Goal: Task Accomplishment & Management: Manage account settings

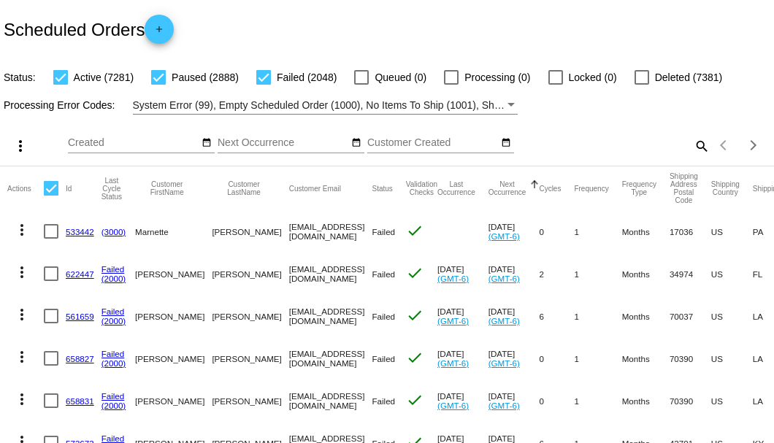
click at [697, 157] on mat-icon "search" at bounding box center [702, 145] width 18 height 23
click at [697, 153] on div "Search" at bounding box center [613, 139] width 193 height 28
click at [693, 149] on input "Search" at bounding box center [613, 143] width 193 height 12
paste input "824143"
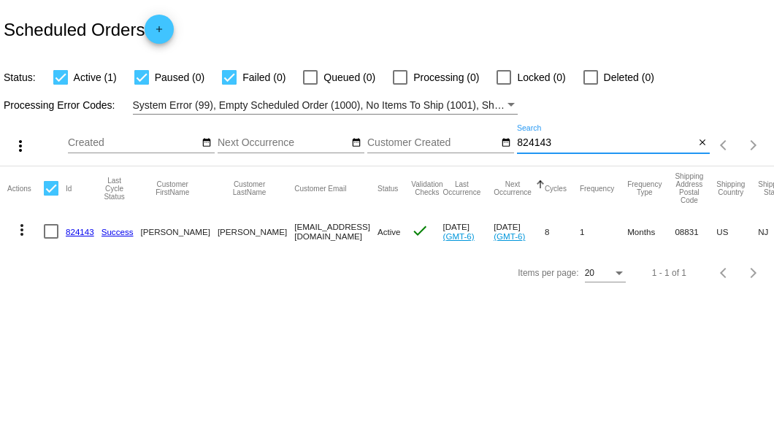
type input "824143"
click at [77, 229] on link "824143" at bounding box center [80, 231] width 28 height 9
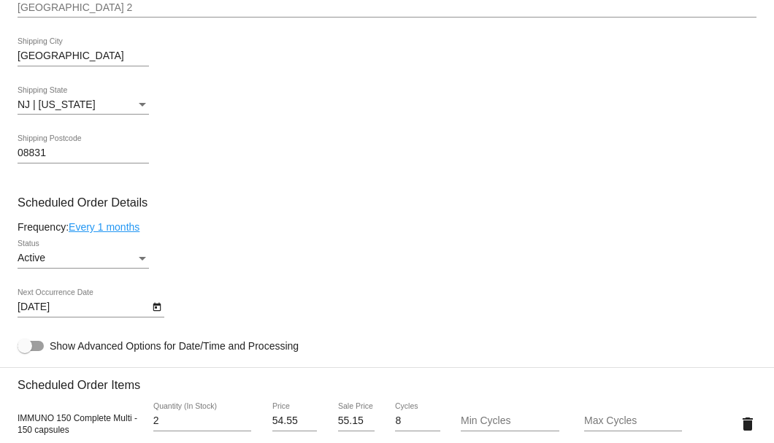
scroll to position [877, 0]
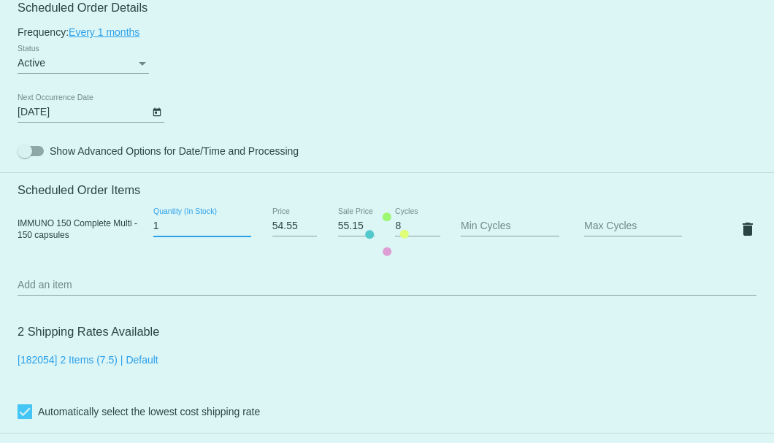
type input "1"
click at [243, 231] on input "1" at bounding box center [202, 227] width 98 height 12
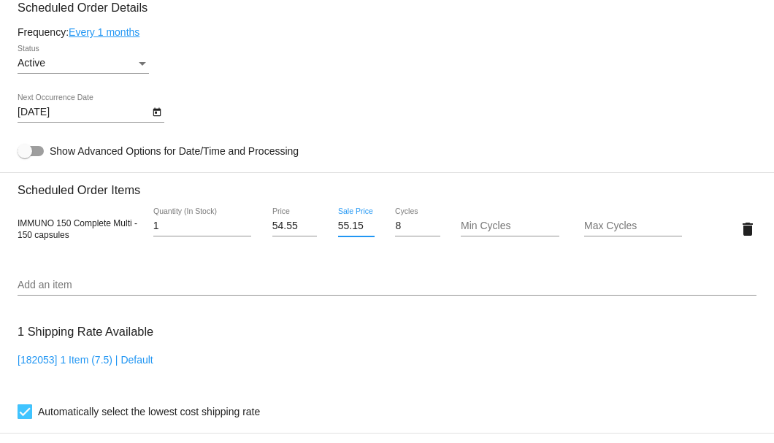
scroll to position [0, 1]
drag, startPoint x: 336, startPoint y: 226, endPoint x: 359, endPoint y: 229, distance: 23.6
click at [359, 229] on input "55.15" at bounding box center [356, 227] width 37 height 12
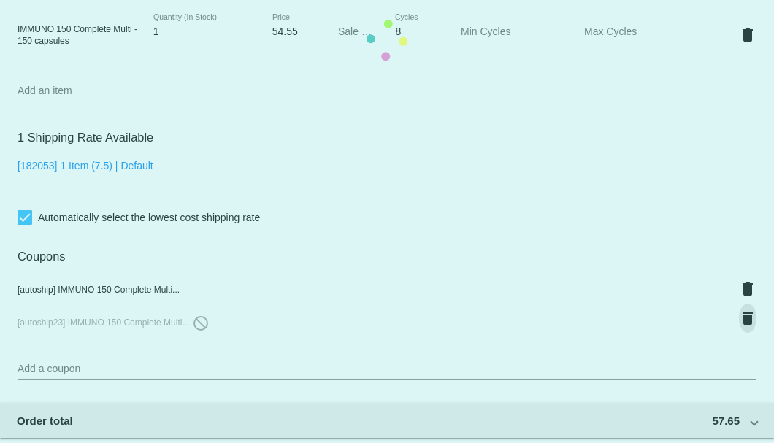
click at [747, 313] on mat-card "Customer 5588090: Ted Maffetone maffetonet@gmail.com Customer Shipping Enter Sh…" at bounding box center [387, 40] width 774 height 1541
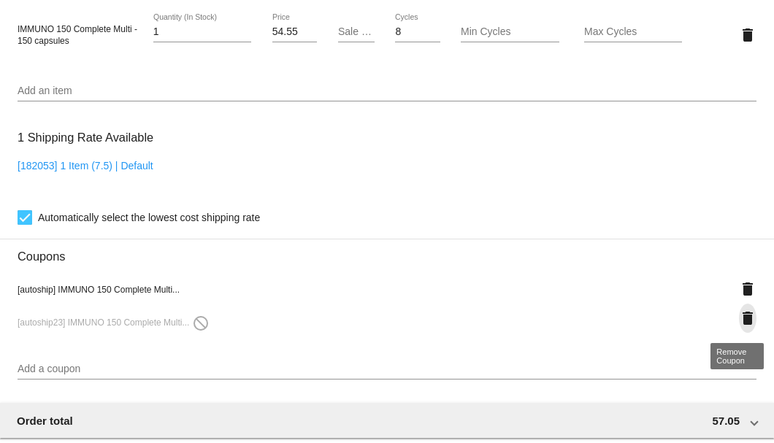
click at [744, 318] on mat-icon "delete" at bounding box center [748, 319] width 18 height 18
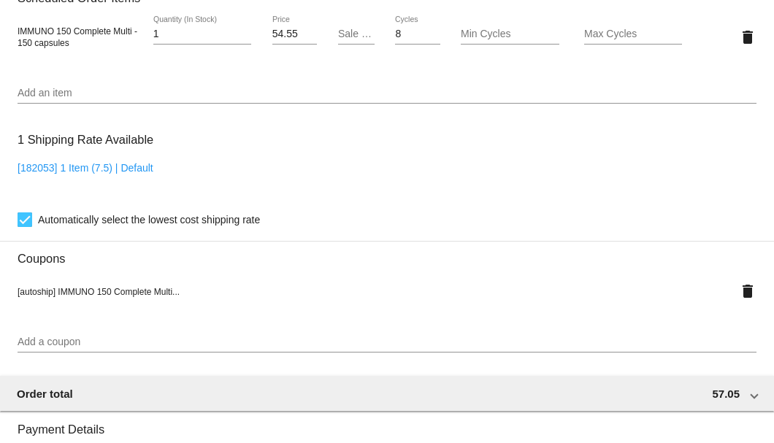
scroll to position [874, 0]
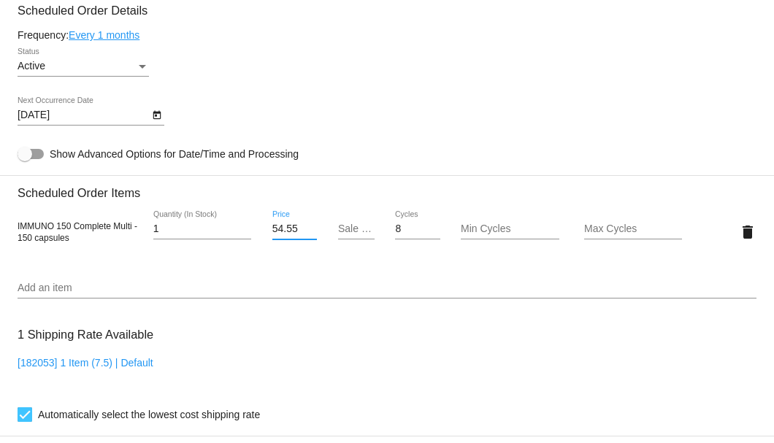
click at [281, 229] on input "54.55" at bounding box center [294, 230] width 45 height 12
click at [281, 233] on input "54.55" at bounding box center [294, 230] width 45 height 12
click at [289, 229] on input "59.55" at bounding box center [294, 230] width 45 height 12
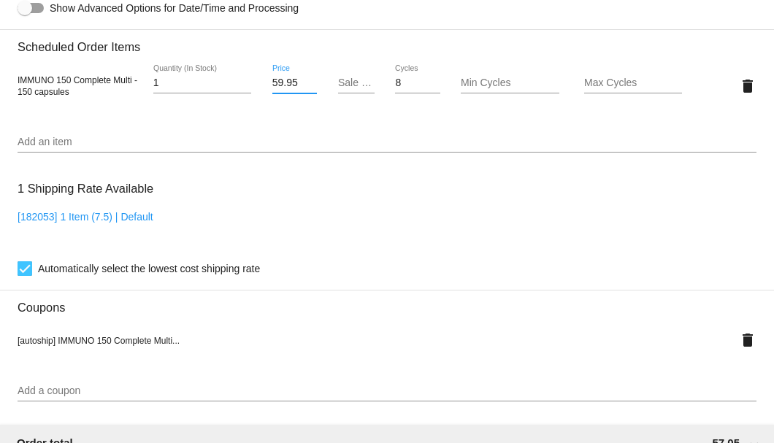
type input "59.95"
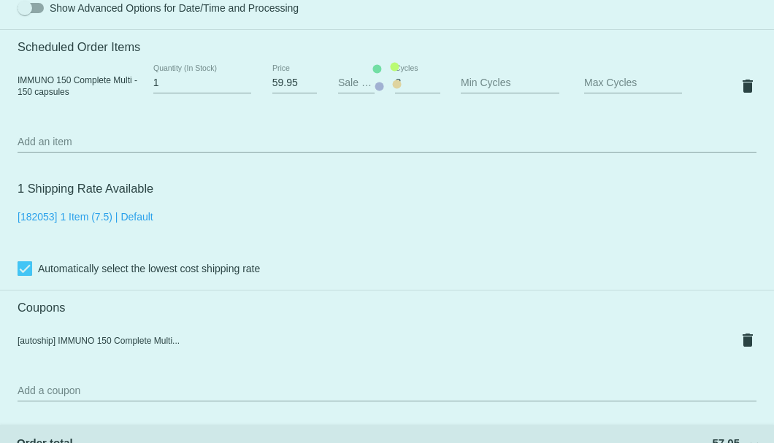
click at [294, 256] on mat-card "Customer 5588090: Ted Maffetone maffetonet@gmail.com Customer Shipping Enter Sh…" at bounding box center [387, 77] width 774 height 1512
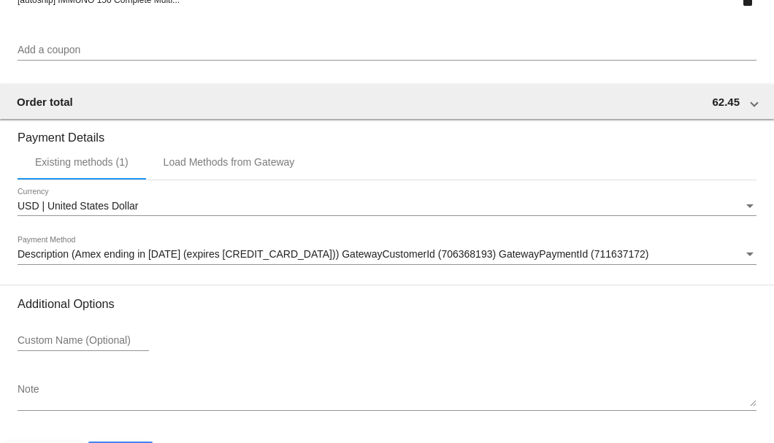
scroll to position [1410, 0]
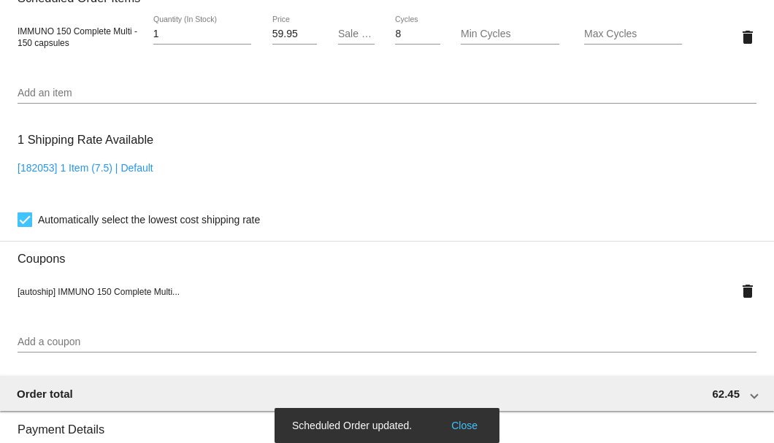
scroll to position [874, 0]
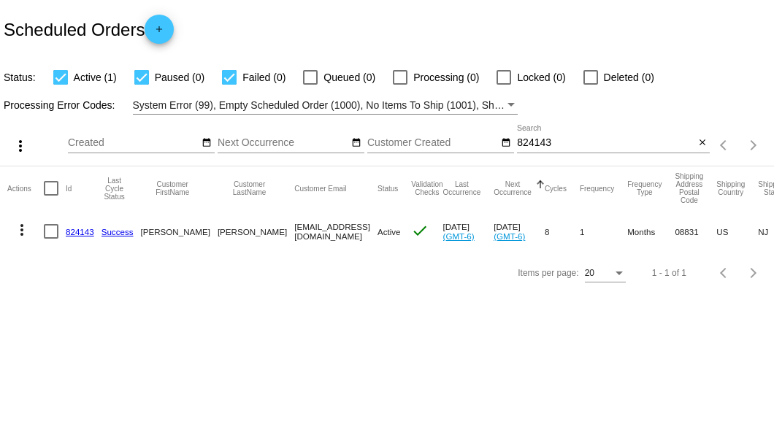
click at [533, 140] on input "824143" at bounding box center [606, 143] width 178 height 12
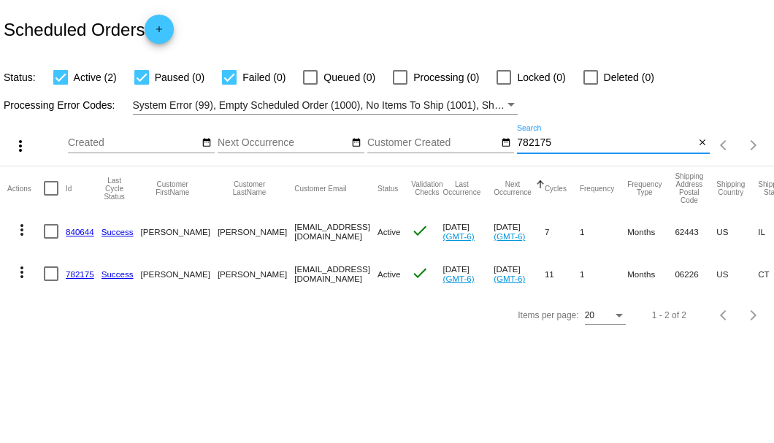
type input "782175"
click at [86, 273] on link "782175" at bounding box center [80, 274] width 28 height 9
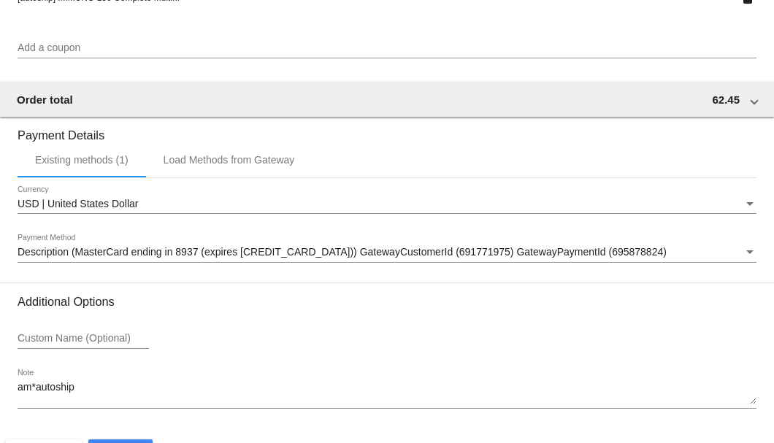
scroll to position [1410, 0]
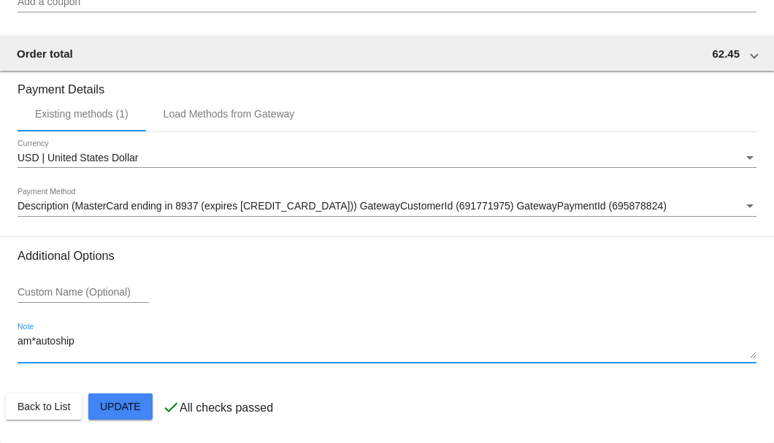
drag, startPoint x: 97, startPoint y: 340, endPoint x: 15, endPoint y: 340, distance: 81.8
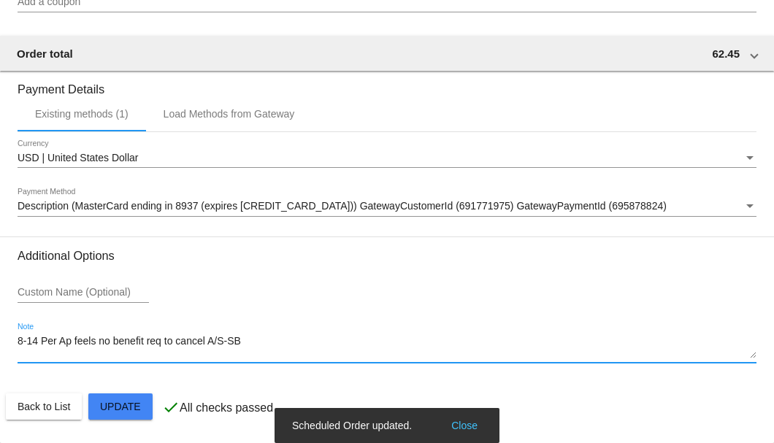
type textarea "8-14 Per Ap feels no benefit req to cancel A/S-SB"
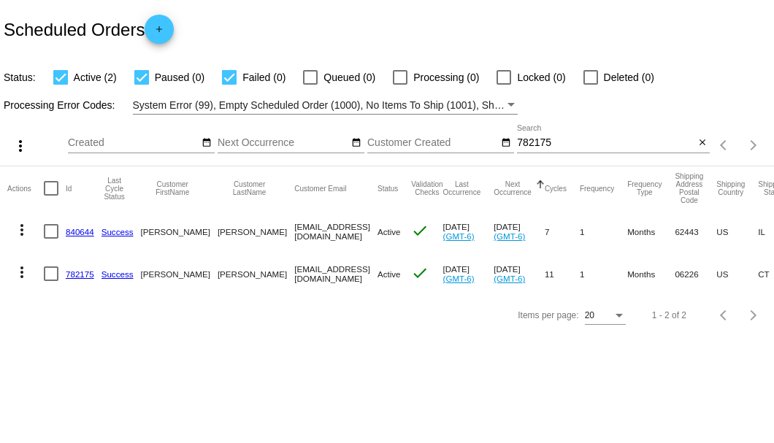
click at [54, 272] on div at bounding box center [51, 274] width 15 height 15
click at [51, 281] on input "checkbox" at bounding box center [50, 281] width 1 height 1
checkbox input "true"
click at [15, 272] on mat-icon "more_vert" at bounding box center [22, 273] width 18 height 18
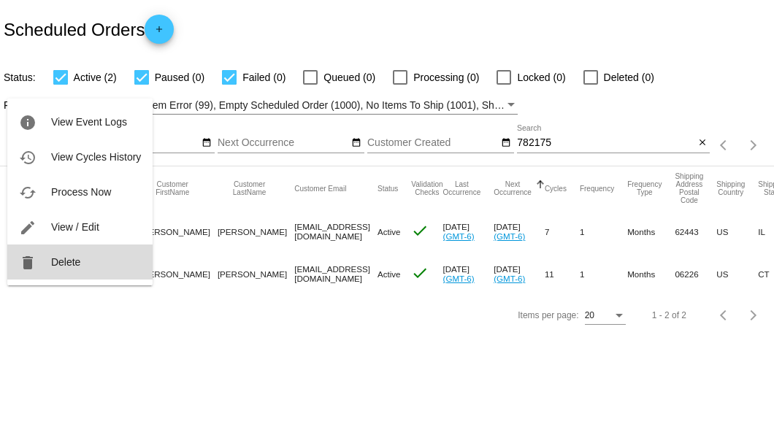
click at [63, 267] on button "delete Delete" at bounding box center [79, 262] width 145 height 35
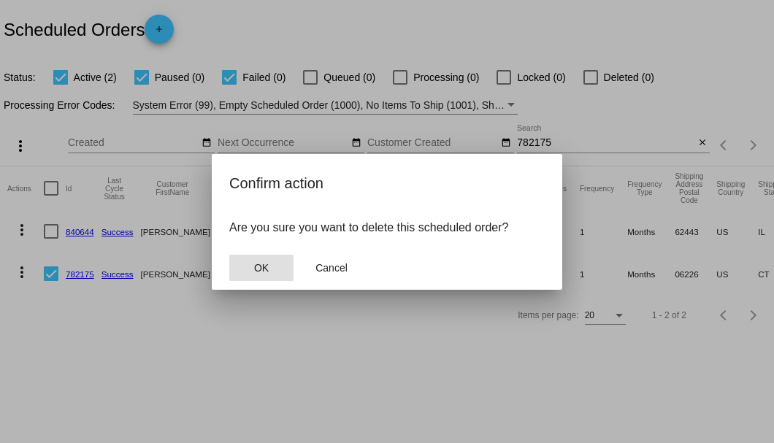
click at [260, 262] on span "OK" at bounding box center [261, 268] width 15 height 12
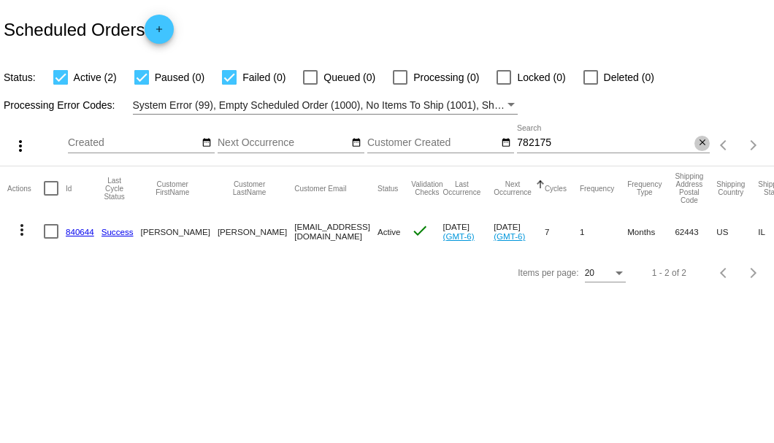
click at [698, 145] on mat-icon "close" at bounding box center [703, 143] width 10 height 12
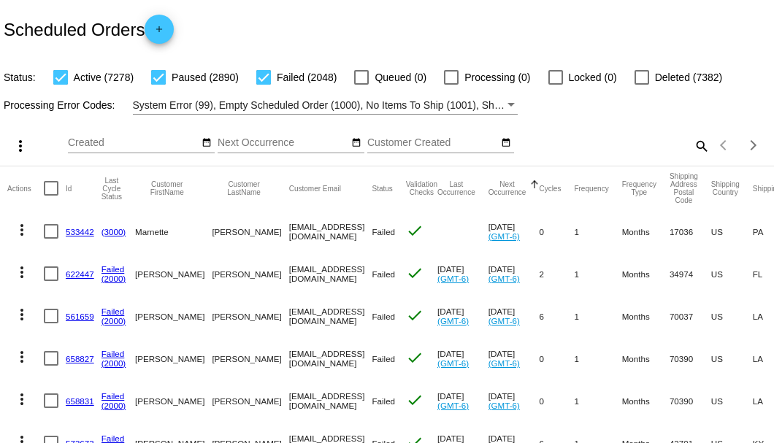
click at [698, 145] on div "more_vert Aug Jan Feb Mar Apr 1" at bounding box center [387, 141] width 774 height 52
click at [697, 157] on mat-icon "search" at bounding box center [702, 145] width 18 height 23
click at [697, 149] on input "Search" at bounding box center [613, 143] width 193 height 12
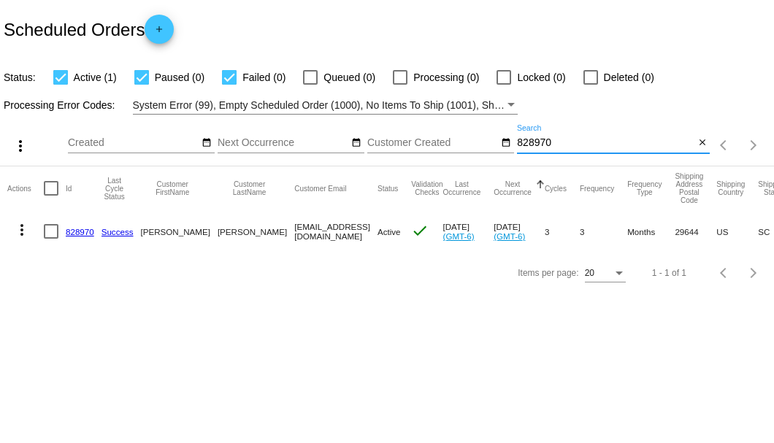
type input "828970"
click at [80, 232] on link "828970" at bounding box center [80, 231] width 28 height 9
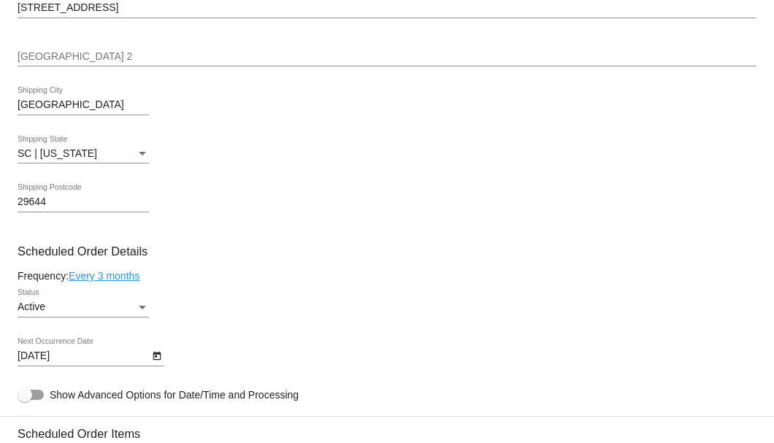
scroll to position [779, 0]
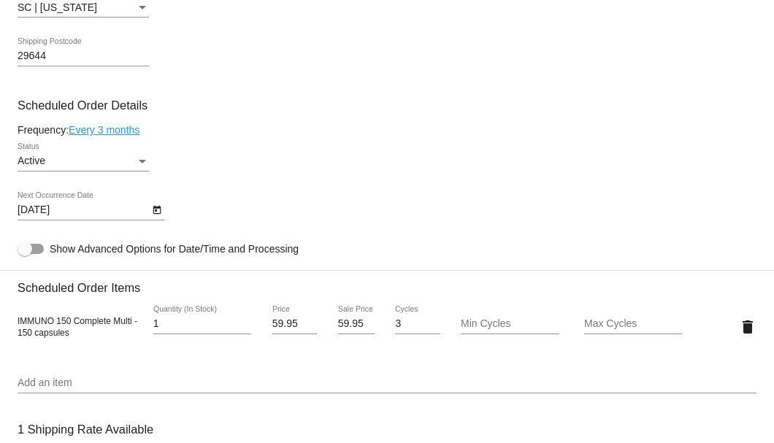
click at [157, 213] on icon "Open calendar" at bounding box center [157, 211] width 10 height 18
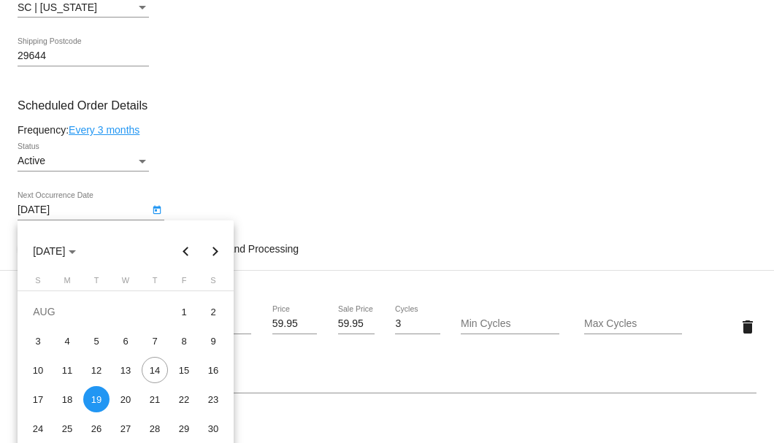
click at [218, 253] on button "Next month" at bounding box center [215, 251] width 29 height 29
click at [186, 402] on div "19" at bounding box center [184, 399] width 26 height 26
type input "9/19/2025"
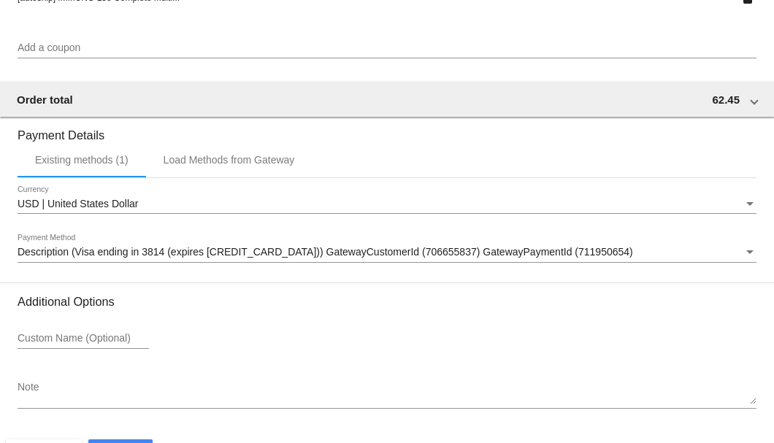
scroll to position [1410, 0]
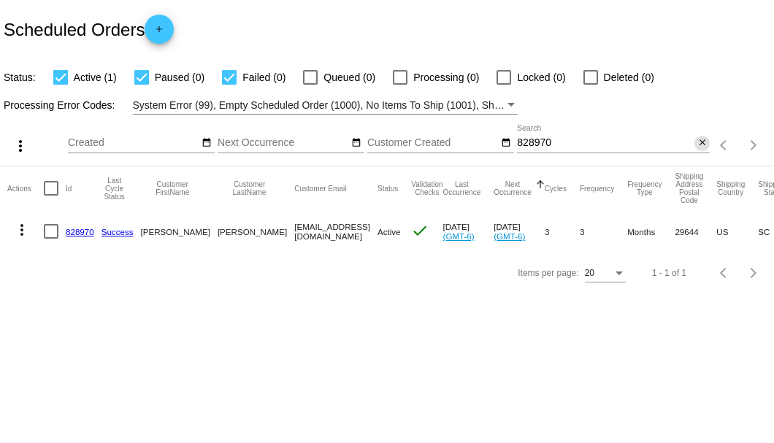
click at [701, 145] on mat-icon "close" at bounding box center [703, 143] width 10 height 12
